Goal: Communication & Community: Answer question/provide support

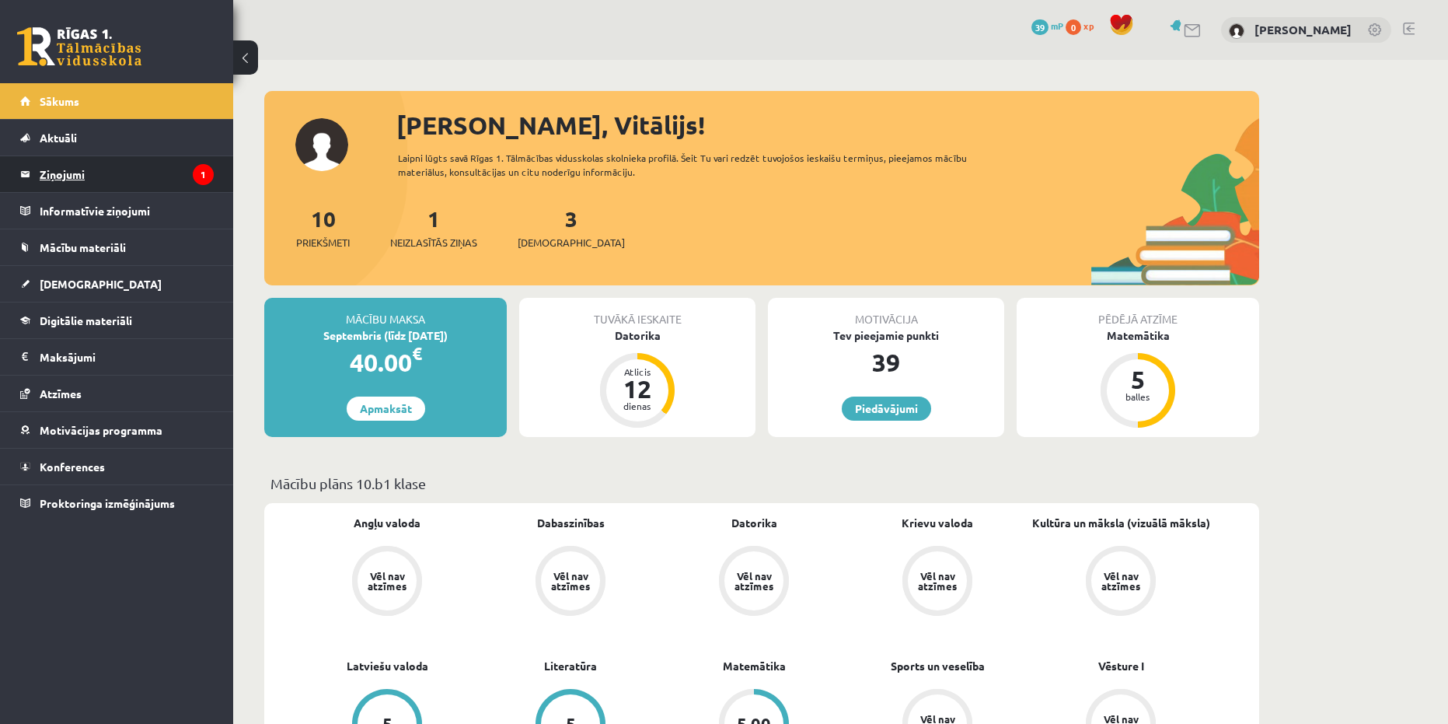
click at [128, 172] on legend "Ziņojumi 1" at bounding box center [127, 174] width 174 height 36
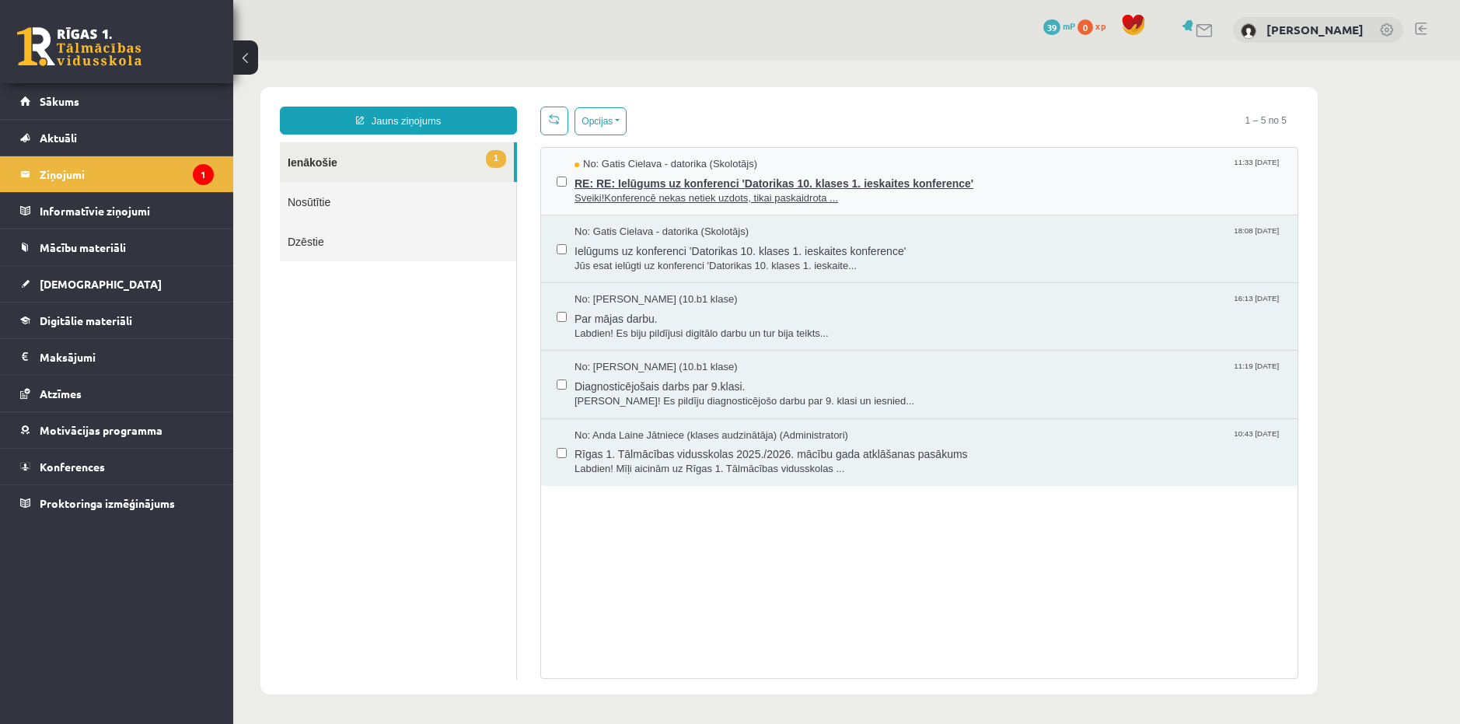
click at [633, 172] on span "RE: RE: Ielūgums uz konferenci 'Datorikas 10. klases 1. ieskaites konference'" at bounding box center [927, 181] width 707 height 19
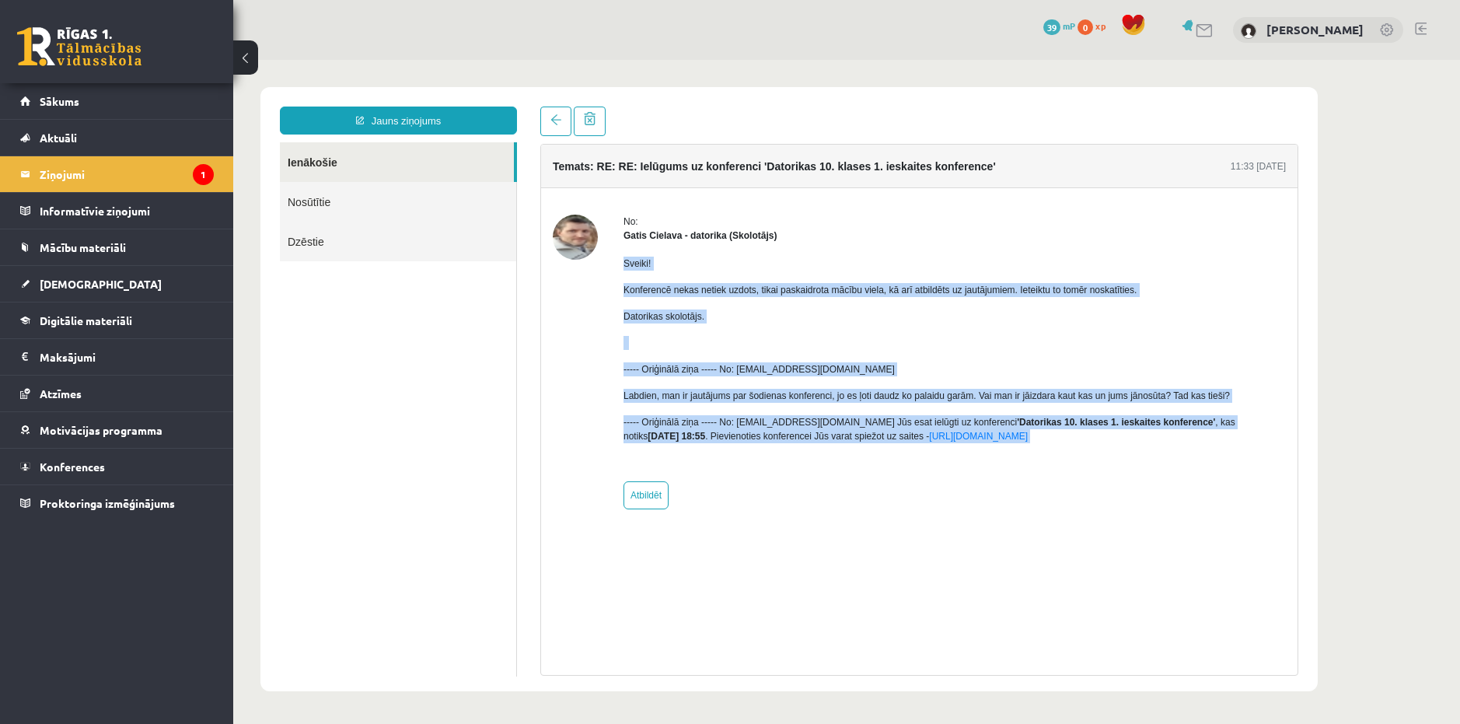
copy div "Sveiki! Konferencē nekas netiek uzdots, tikai paskaidrota mācību viela, kā arī …"
drag, startPoint x: 620, startPoint y: 263, endPoint x: 1017, endPoint y: 443, distance: 435.5
click at [1017, 443] on div "No: [PERSON_NAME] - datorika (Skolotājs) Sveiki! Konferencē nekas netiek uzdots…" at bounding box center [919, 362] width 733 height 295
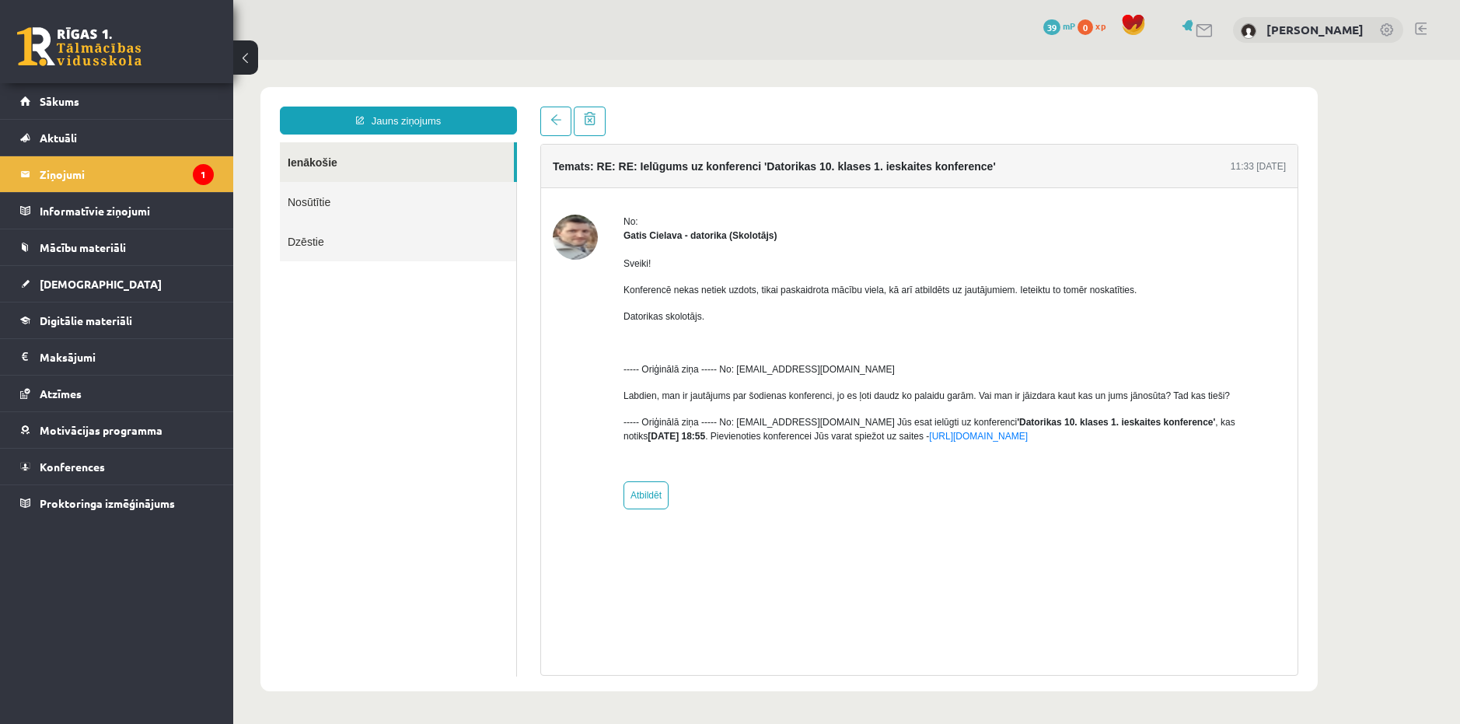
click at [550, 277] on div "No: [PERSON_NAME] - datorika (Skolotājs) Sveiki! Konferencē nekas netiek uzdots…" at bounding box center [919, 362] width 756 height 295
click at [122, 177] on legend "Ziņojumi 1" at bounding box center [127, 174] width 174 height 36
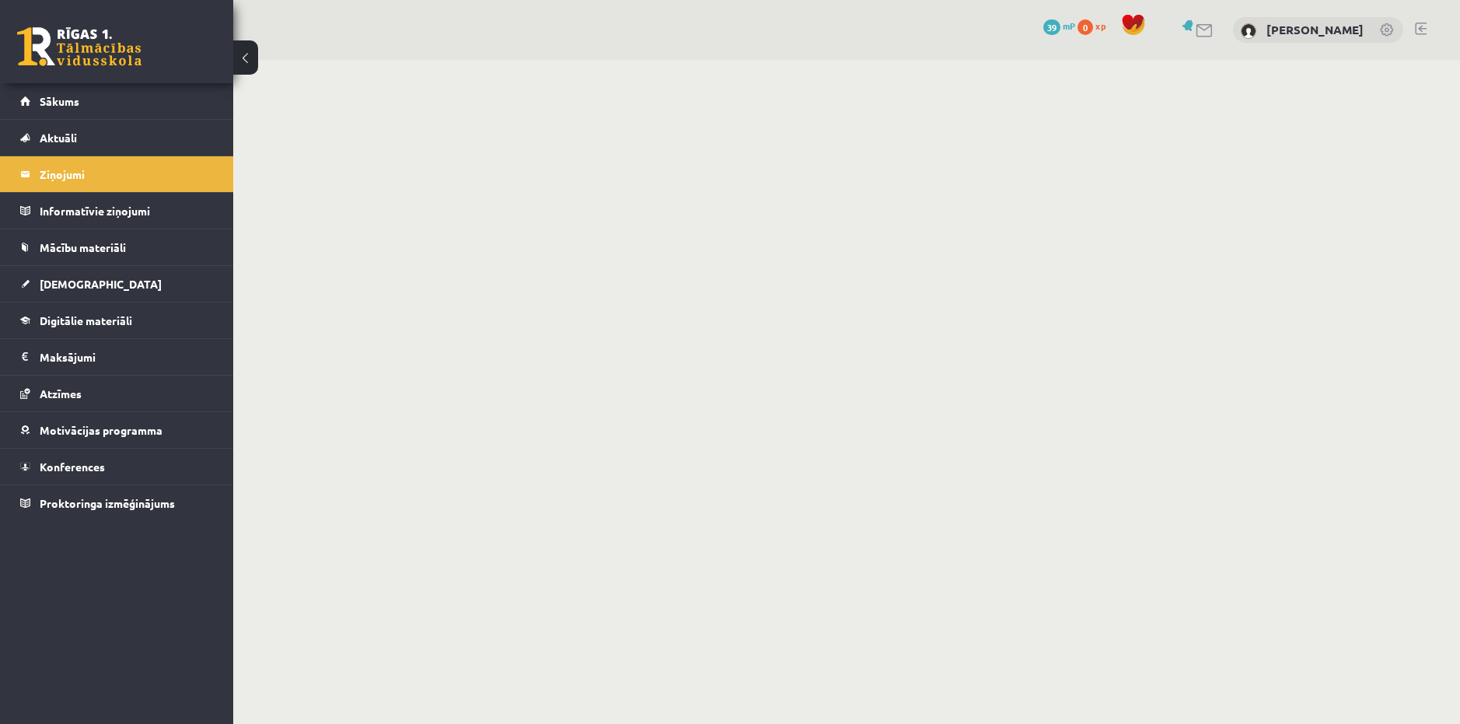
click at [122, 209] on legend "Informatīvie ziņojumi 0" at bounding box center [127, 211] width 174 height 36
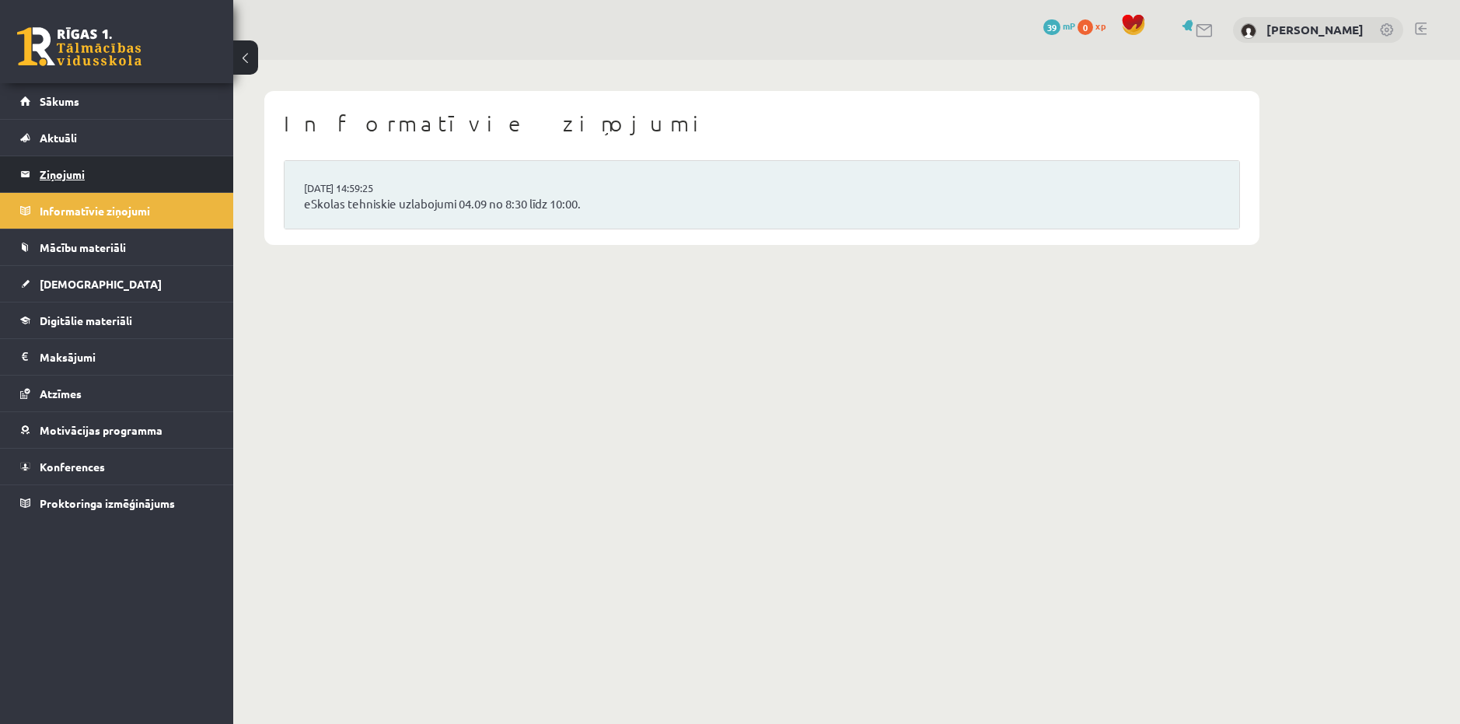
click at [120, 182] on legend "Ziņojumi 1" at bounding box center [127, 174] width 174 height 36
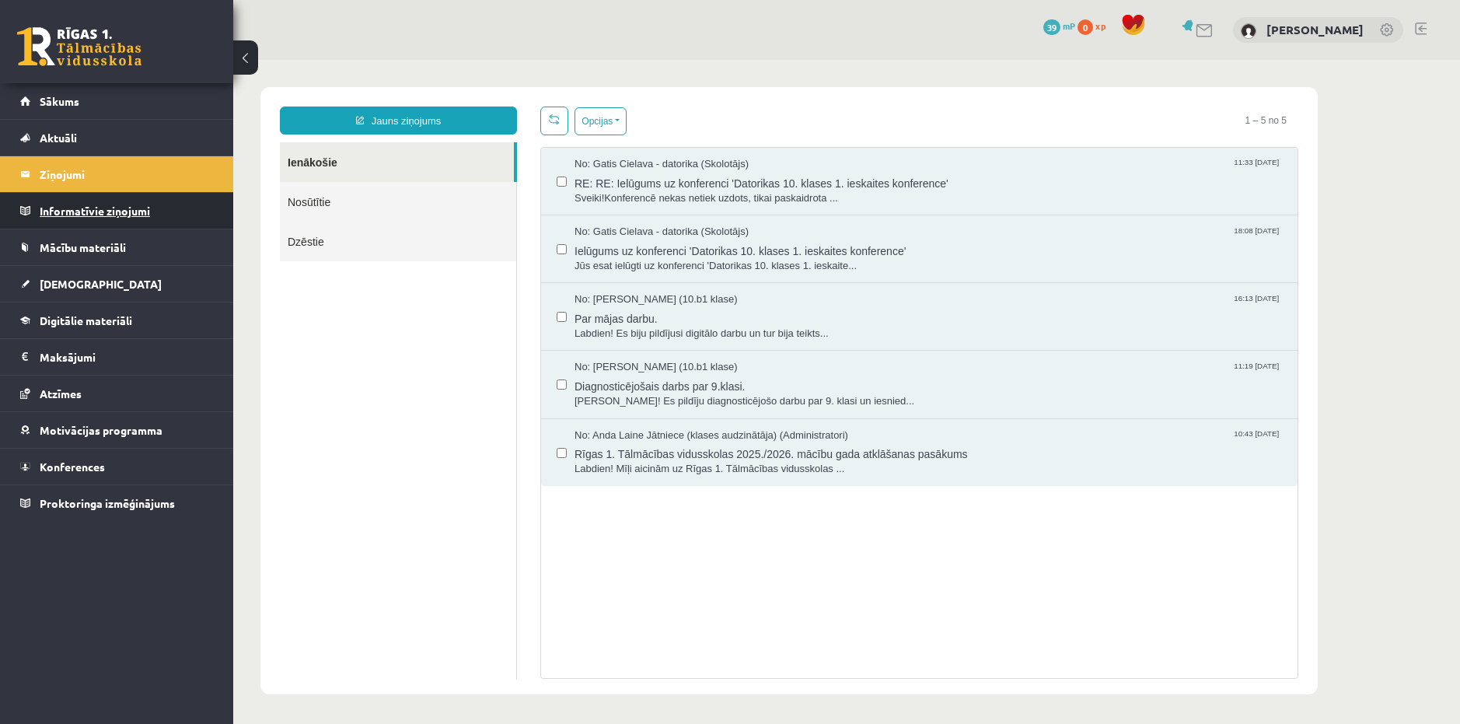
click at [135, 218] on legend "Informatīvie ziņojumi 0" at bounding box center [127, 211] width 174 height 36
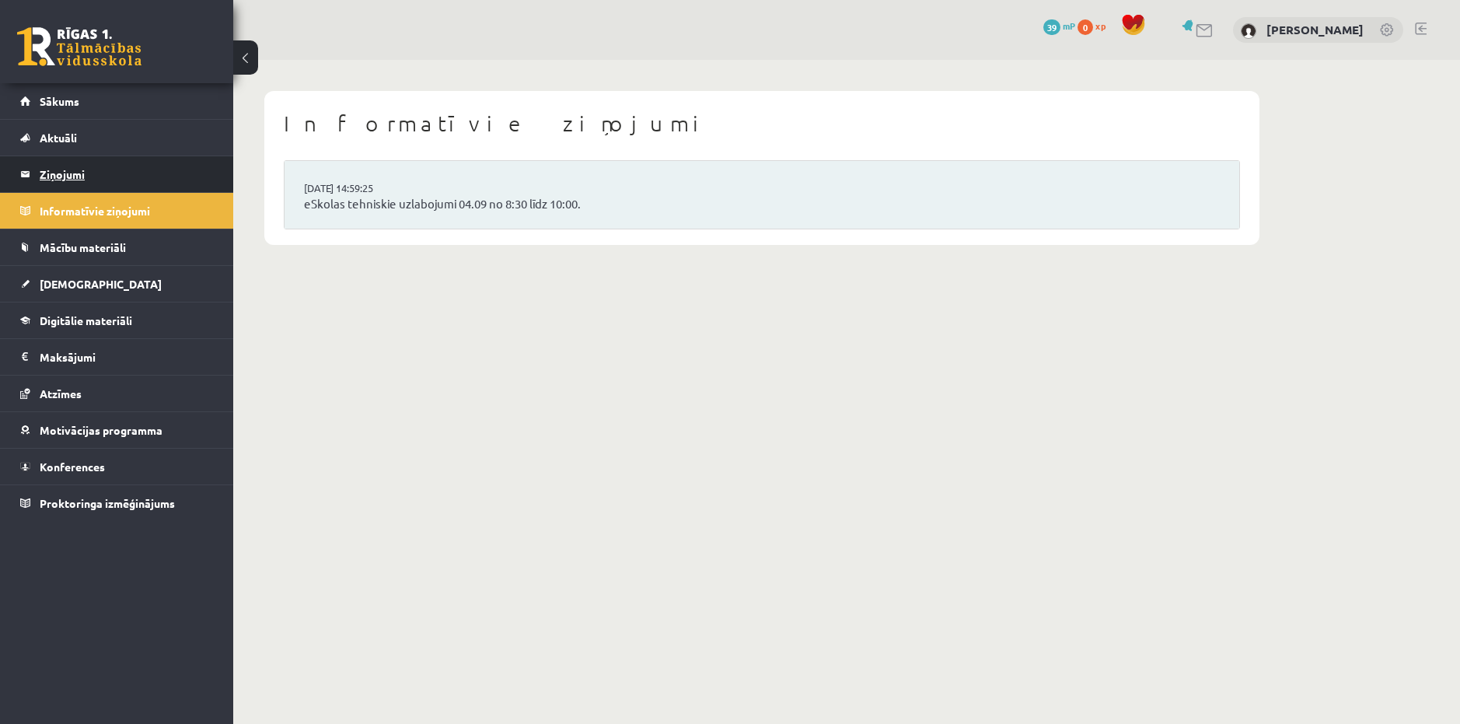
click at [131, 180] on legend "Ziņojumi 1" at bounding box center [127, 174] width 174 height 36
